Goal: Information Seeking & Learning: Learn about a topic

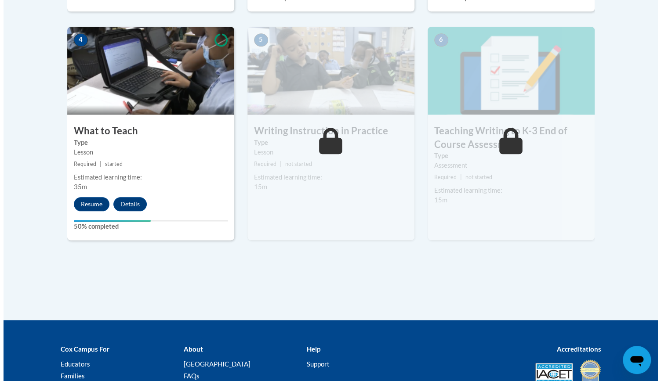
scroll to position [502, 0]
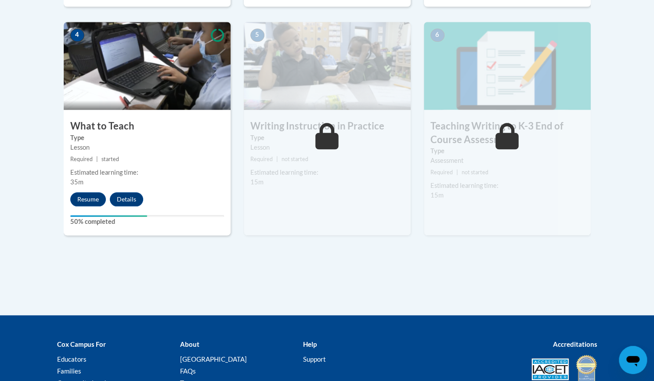
click at [165, 170] on div "Estimated learning time:" at bounding box center [147, 173] width 154 height 10
click at [83, 195] on button "Resume" at bounding box center [88, 199] width 36 height 14
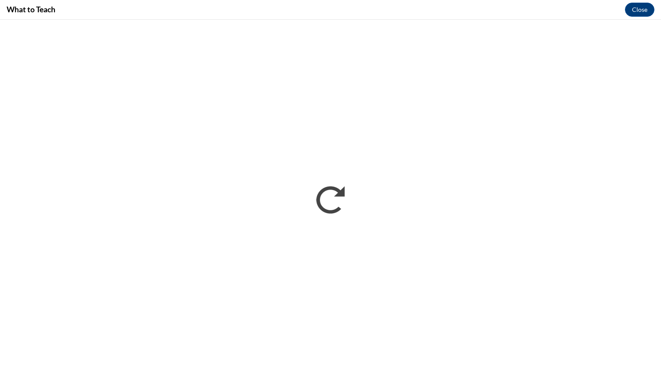
scroll to position [0, 0]
